Goal: Task Accomplishment & Management: Manage account settings

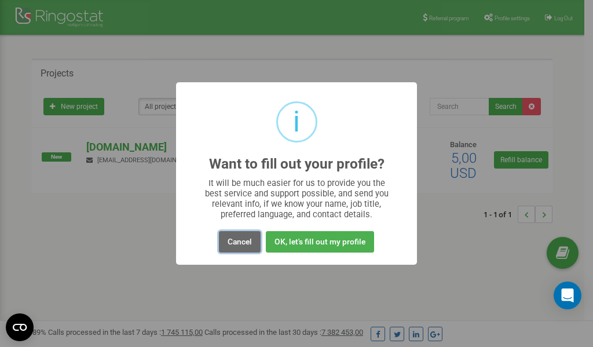
click at [244, 241] on button "Cancel" at bounding box center [240, 241] width 42 height 21
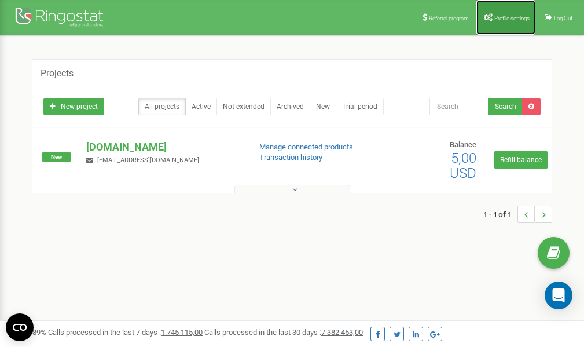
click at [498, 20] on span "Profile settings" at bounding box center [512, 18] width 35 height 6
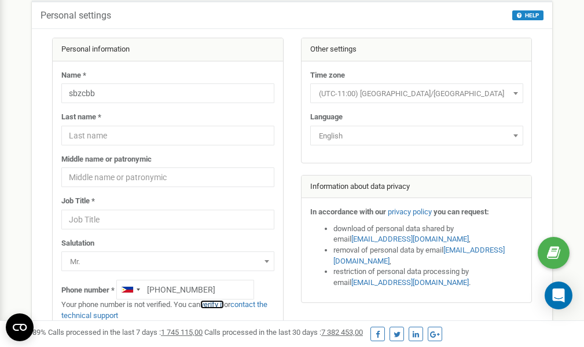
click at [221, 305] on link "verify it" at bounding box center [212, 304] width 24 height 9
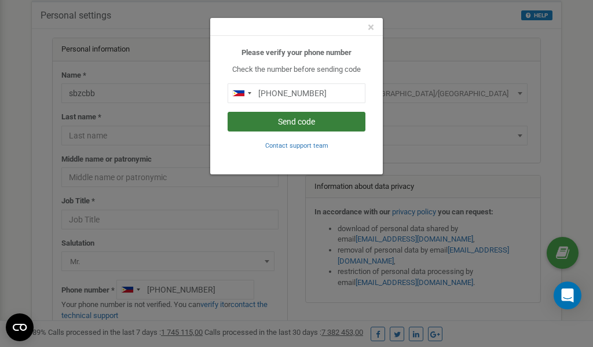
click at [312, 124] on button "Send code" at bounding box center [297, 122] width 138 height 20
